Goal: Navigation & Orientation: Find specific page/section

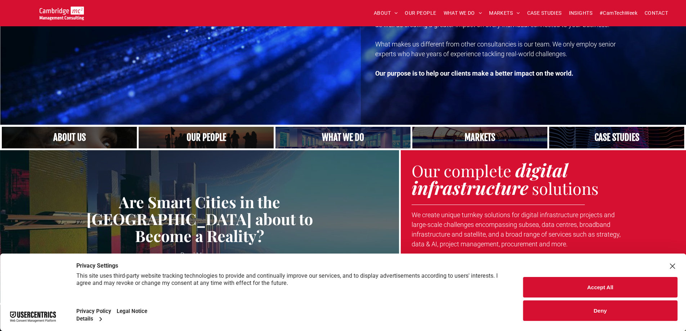
click at [592, 305] on button "Deny" at bounding box center [600, 310] width 154 height 21
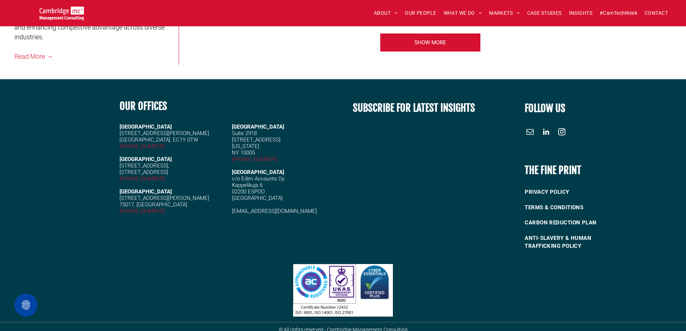
scroll to position [1599, 0]
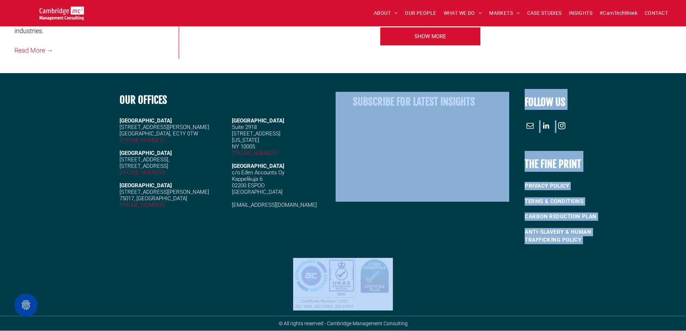
drag, startPoint x: 456, startPoint y: 295, endPoint x: 435, endPoint y: 243, distance: 55.4
click at [413, 232] on div "OUR OFFICES CAMBRIDGE 5 High Green, Cambridge, CB22 5EG +44 (0)1223 750335 LOND…" at bounding box center [343, 202] width 686 height 258
click at [452, 255] on div at bounding box center [343, 283] width 686 height 63
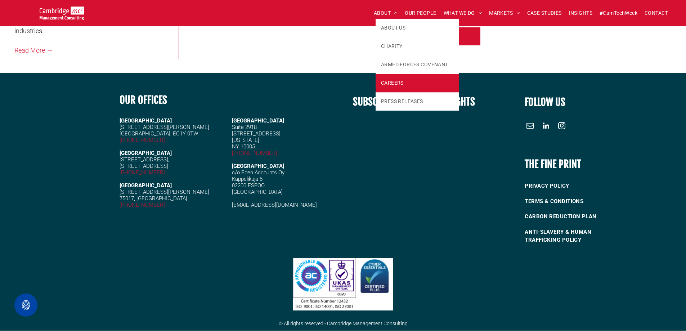
click at [388, 77] on link "CAREERS" at bounding box center [418, 83] width 84 height 18
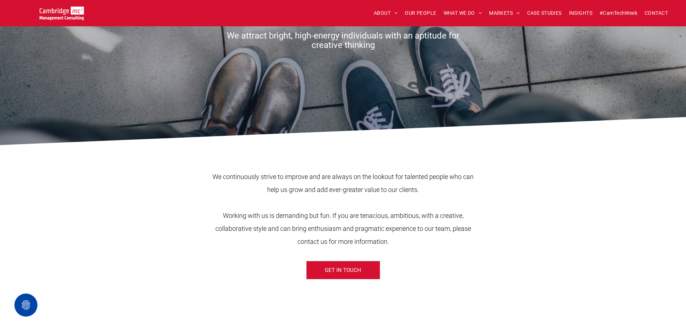
scroll to position [108, 0]
